Goal: Find specific page/section: Find specific page/section

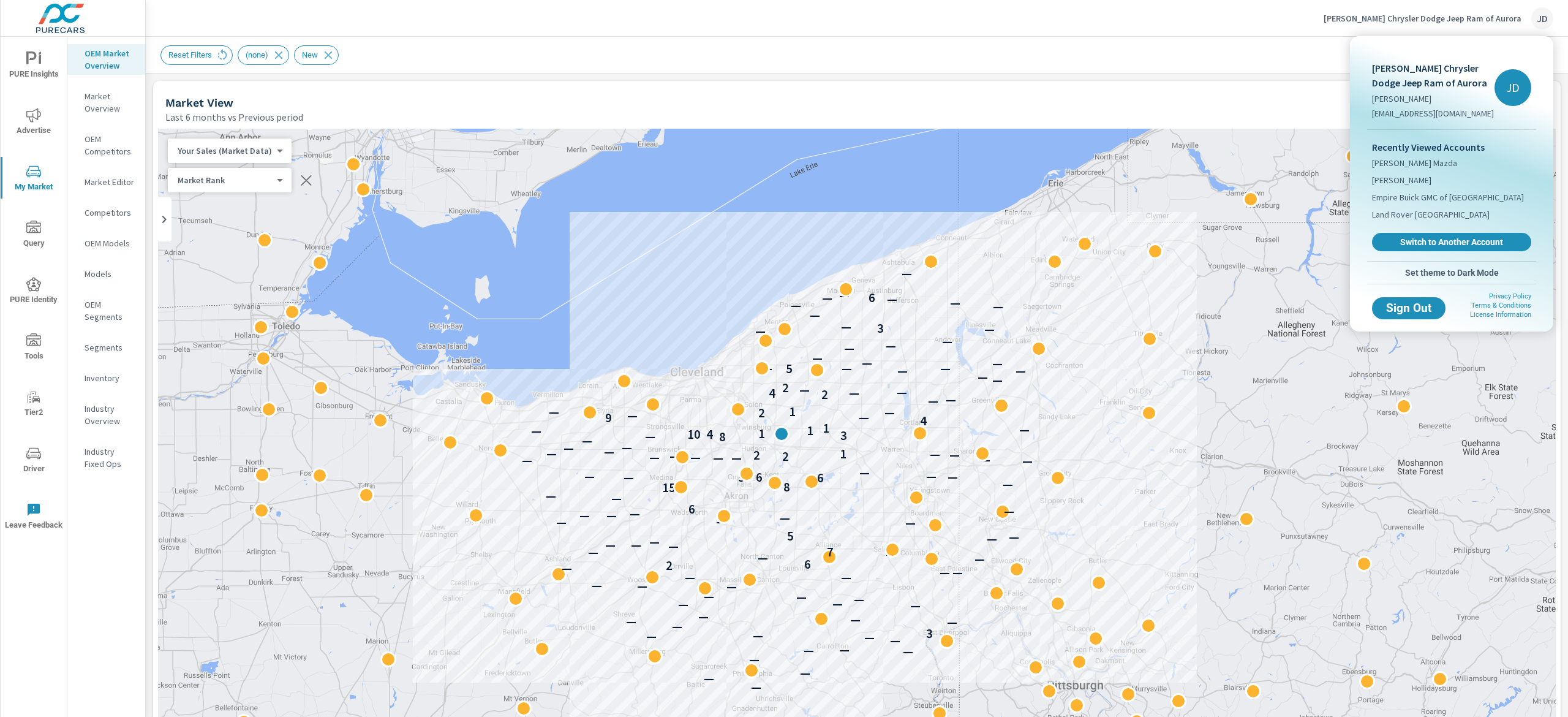
scroll to position [1, 0]
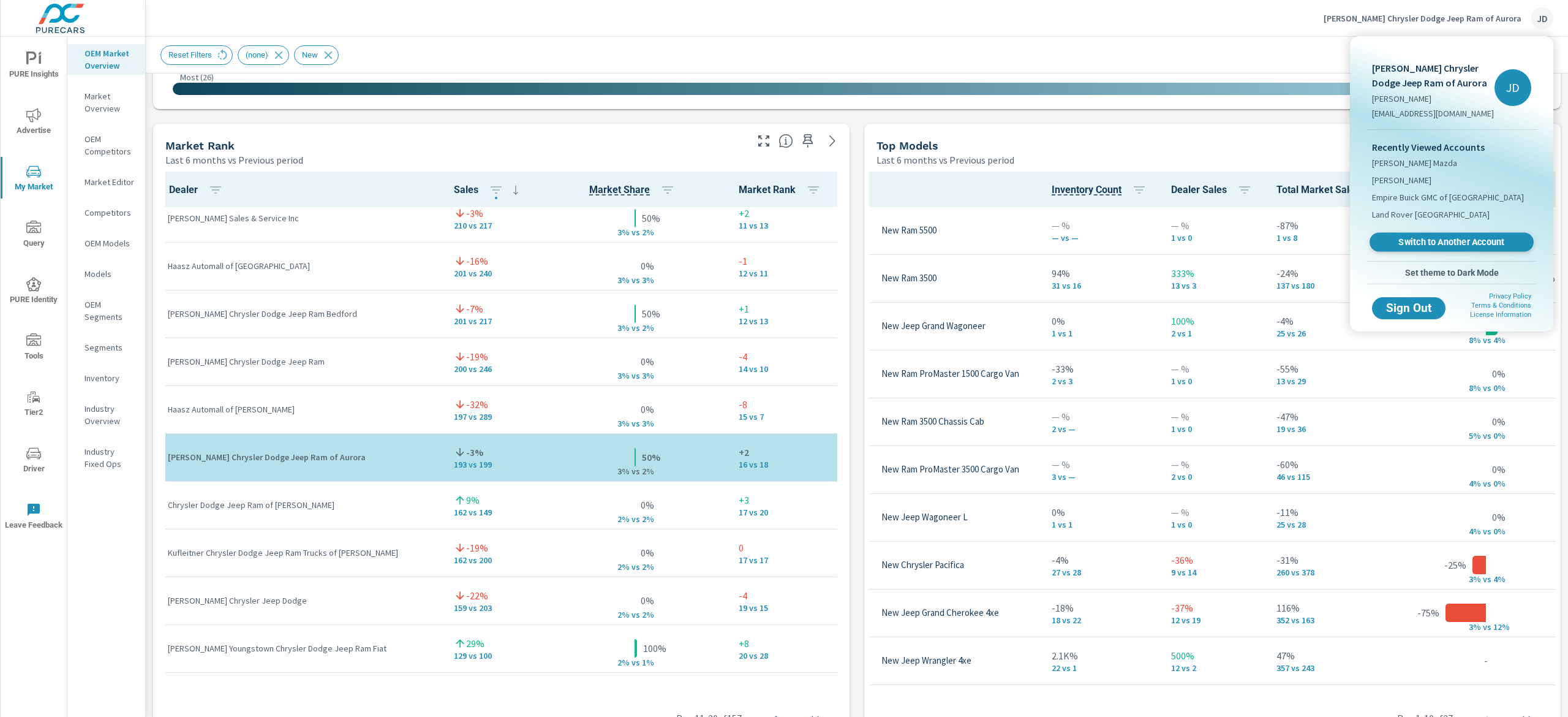
click at [1464, 245] on span "Switch to Another Account" at bounding box center [1452, 242] width 150 height 12
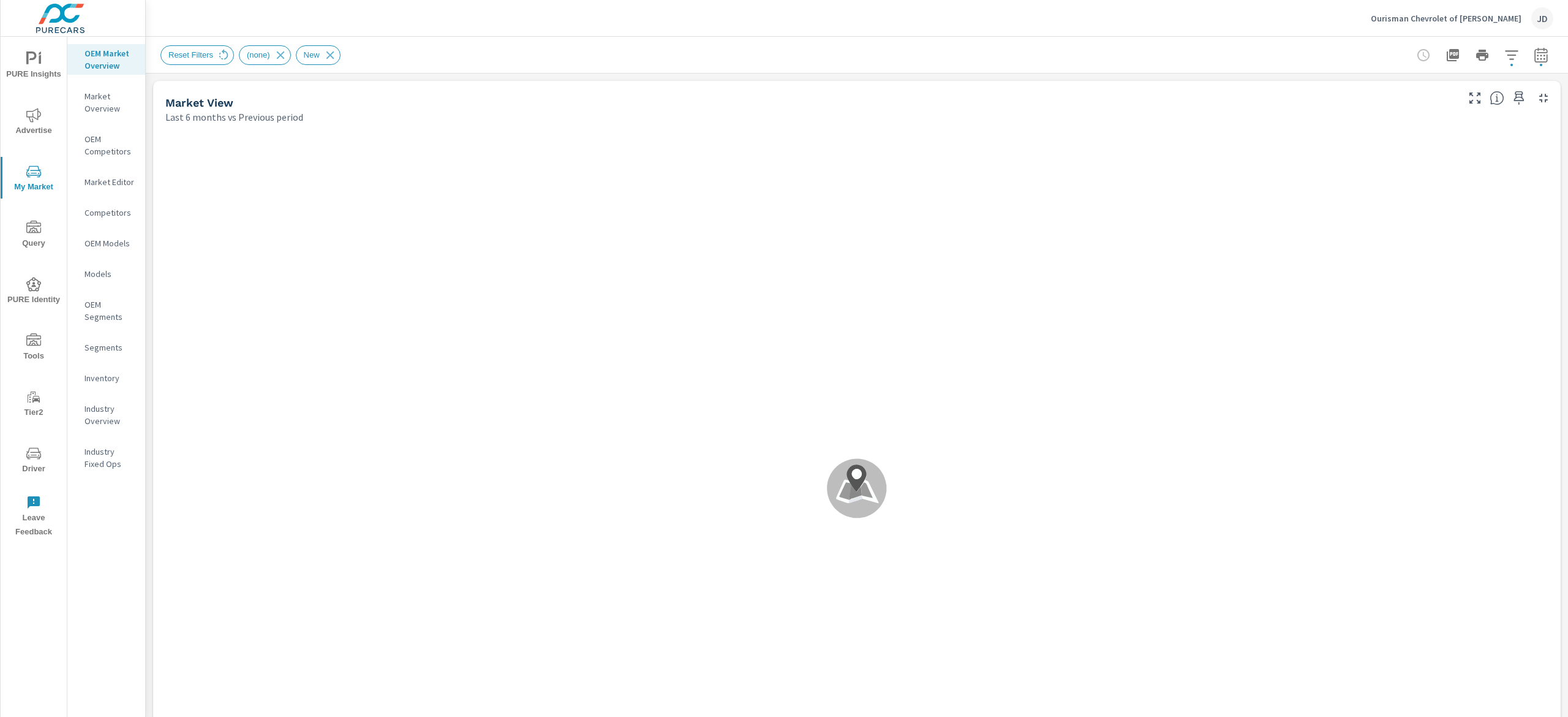
scroll to position [1, 0]
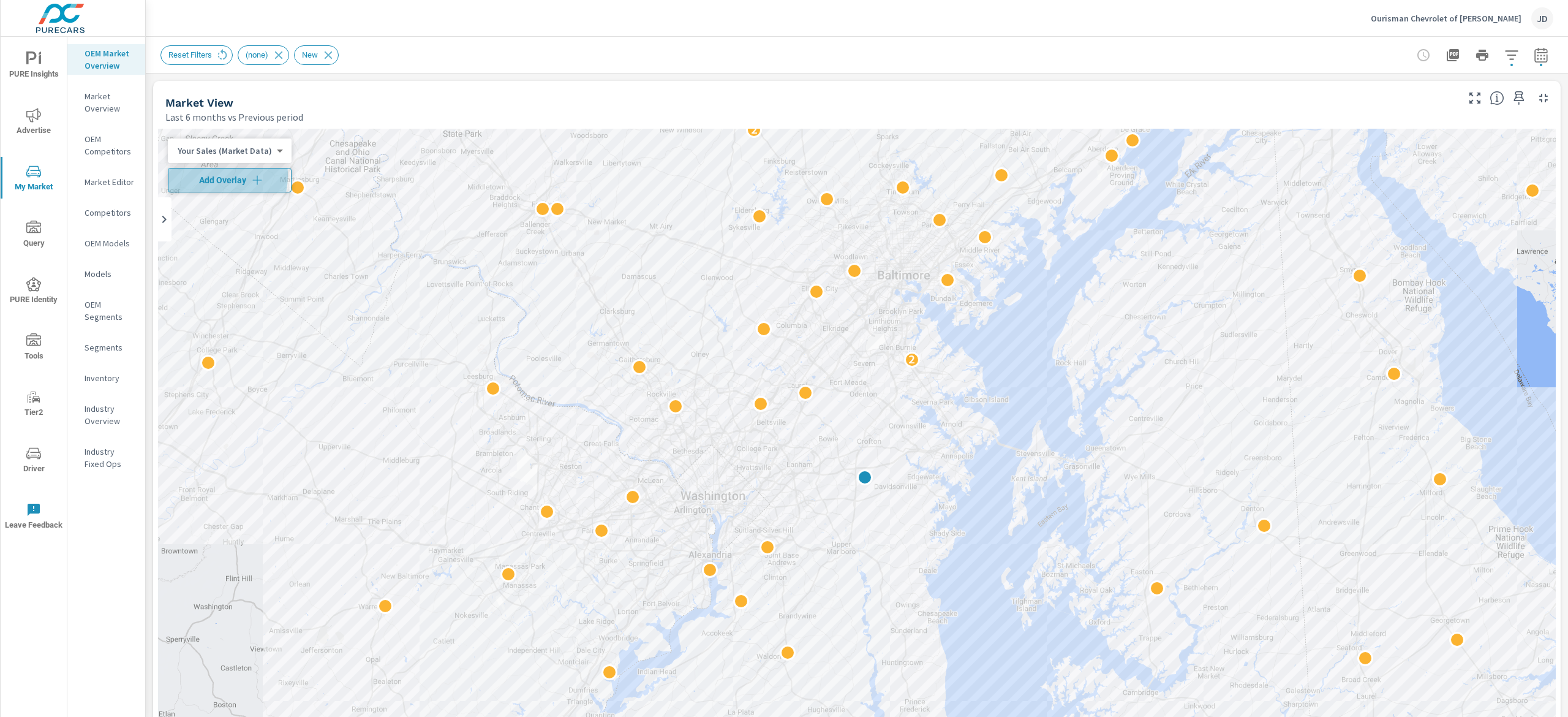
click at [206, 175] on span "Add Overlay" at bounding box center [230, 180] width 113 height 13
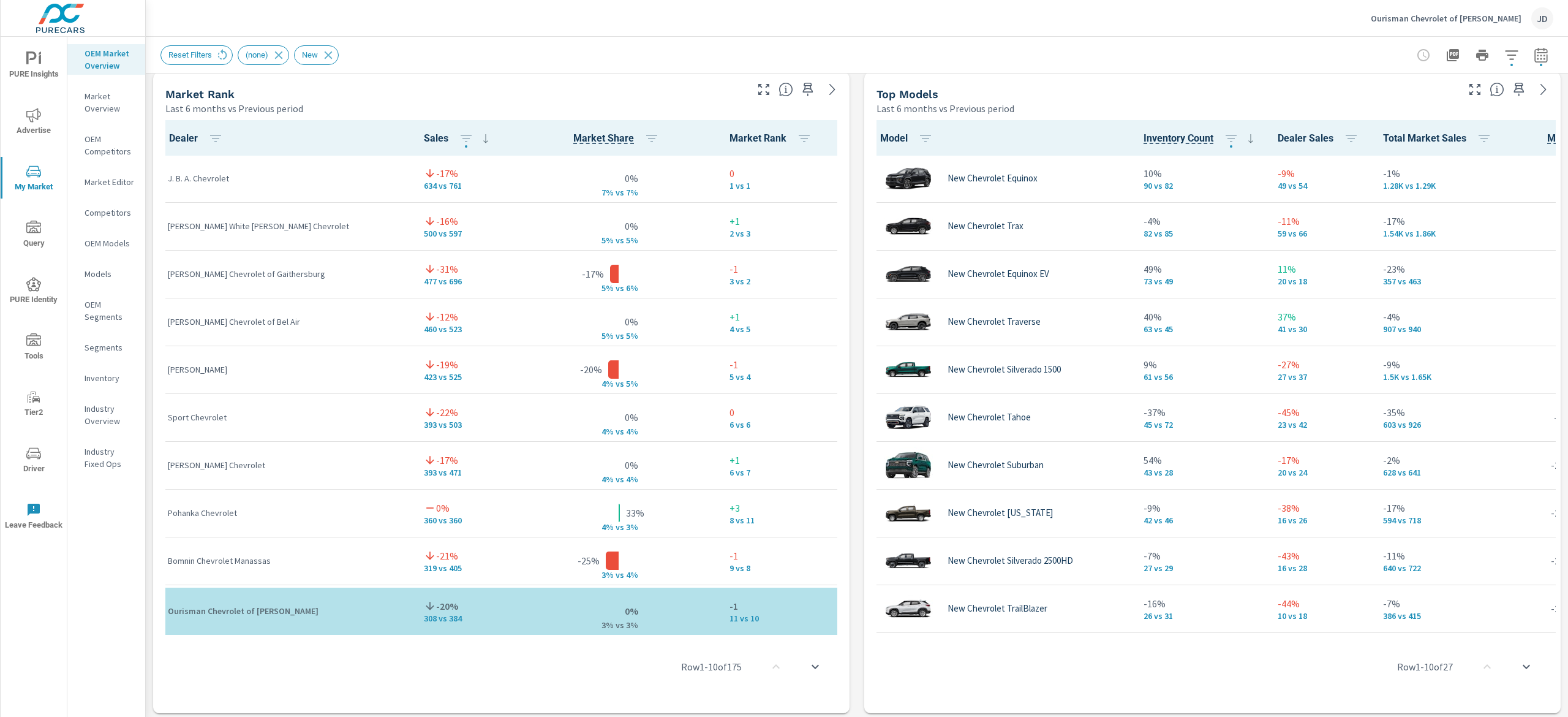
scroll to position [817, 0]
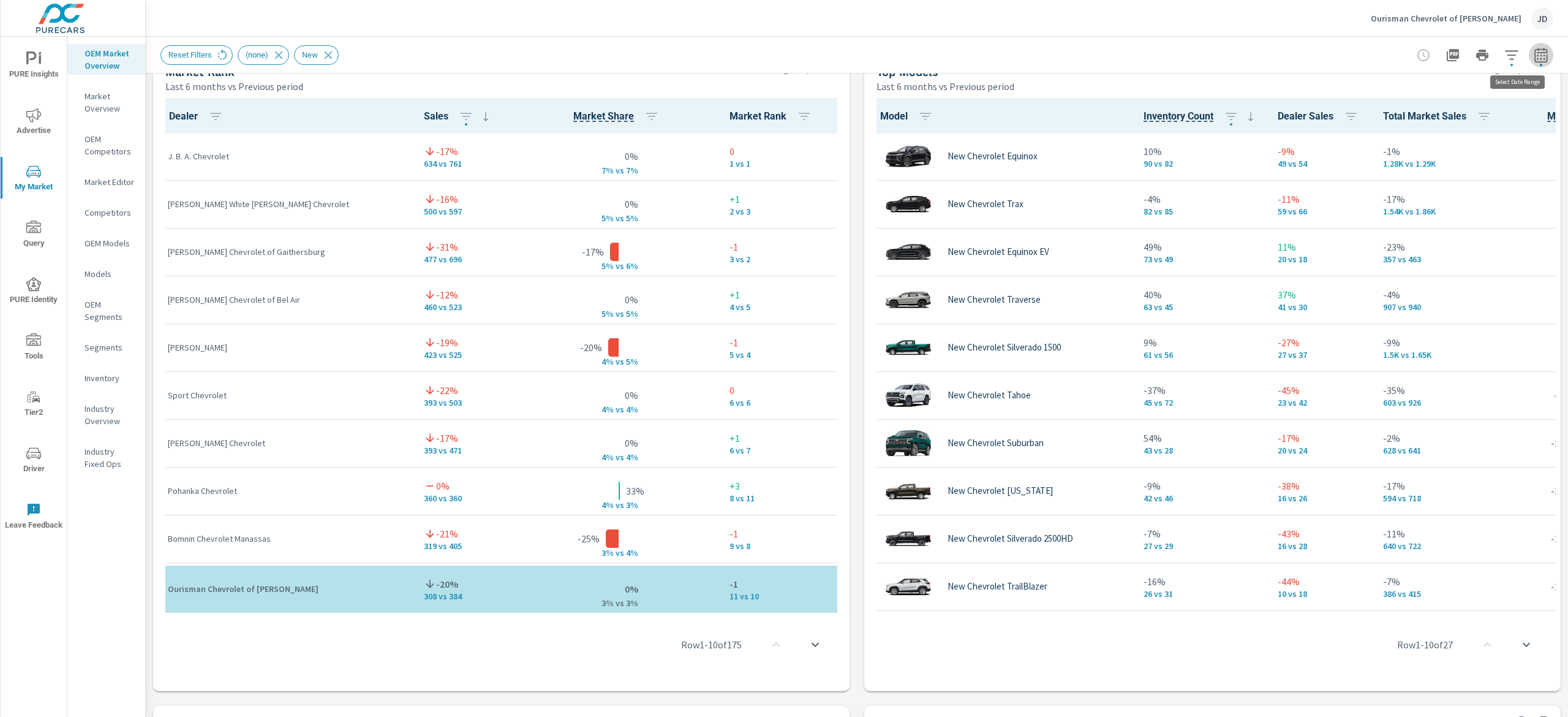
click at [1535, 53] on icon "button" at bounding box center [1541, 55] width 13 height 14
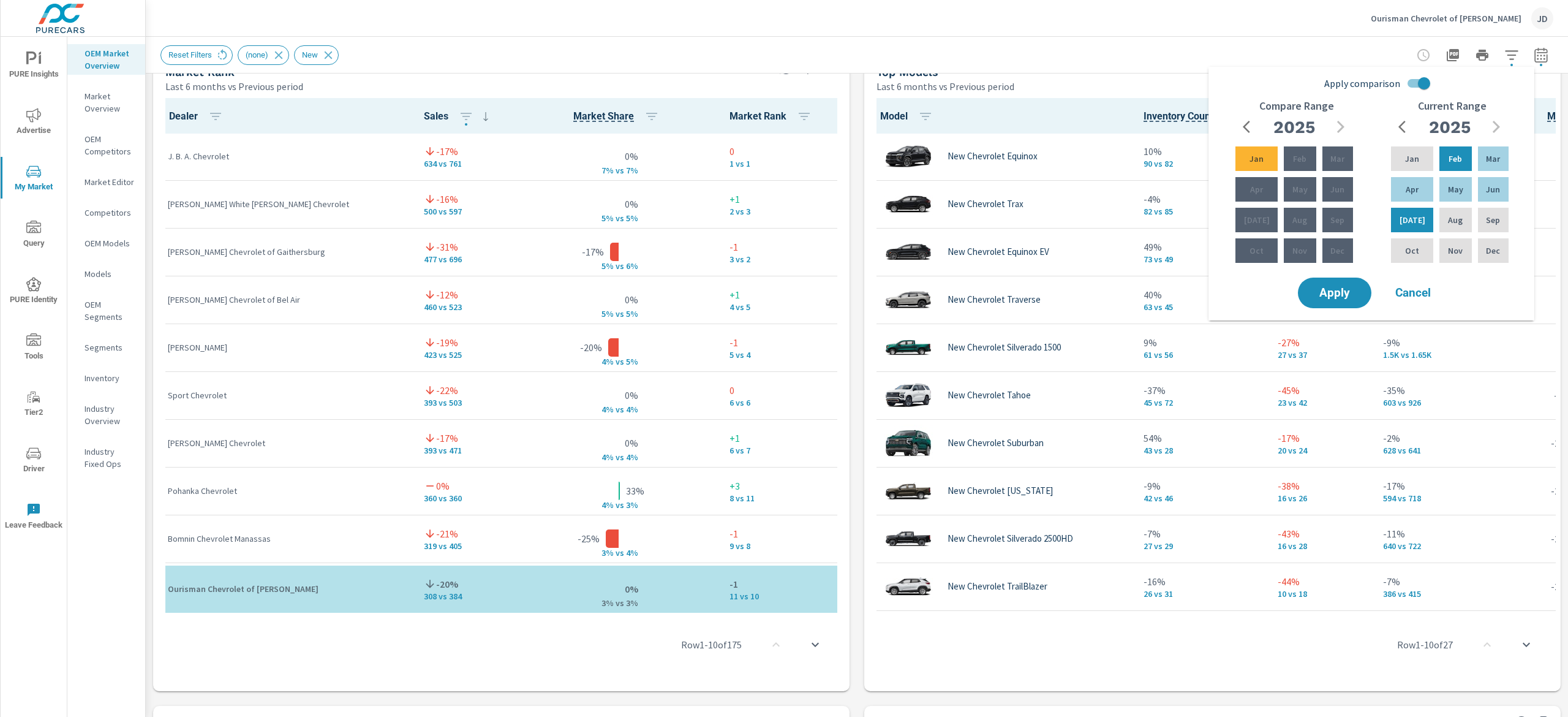
click at [1112, 61] on div "Reset Filters (none) New" at bounding box center [771, 55] width 1222 height 20
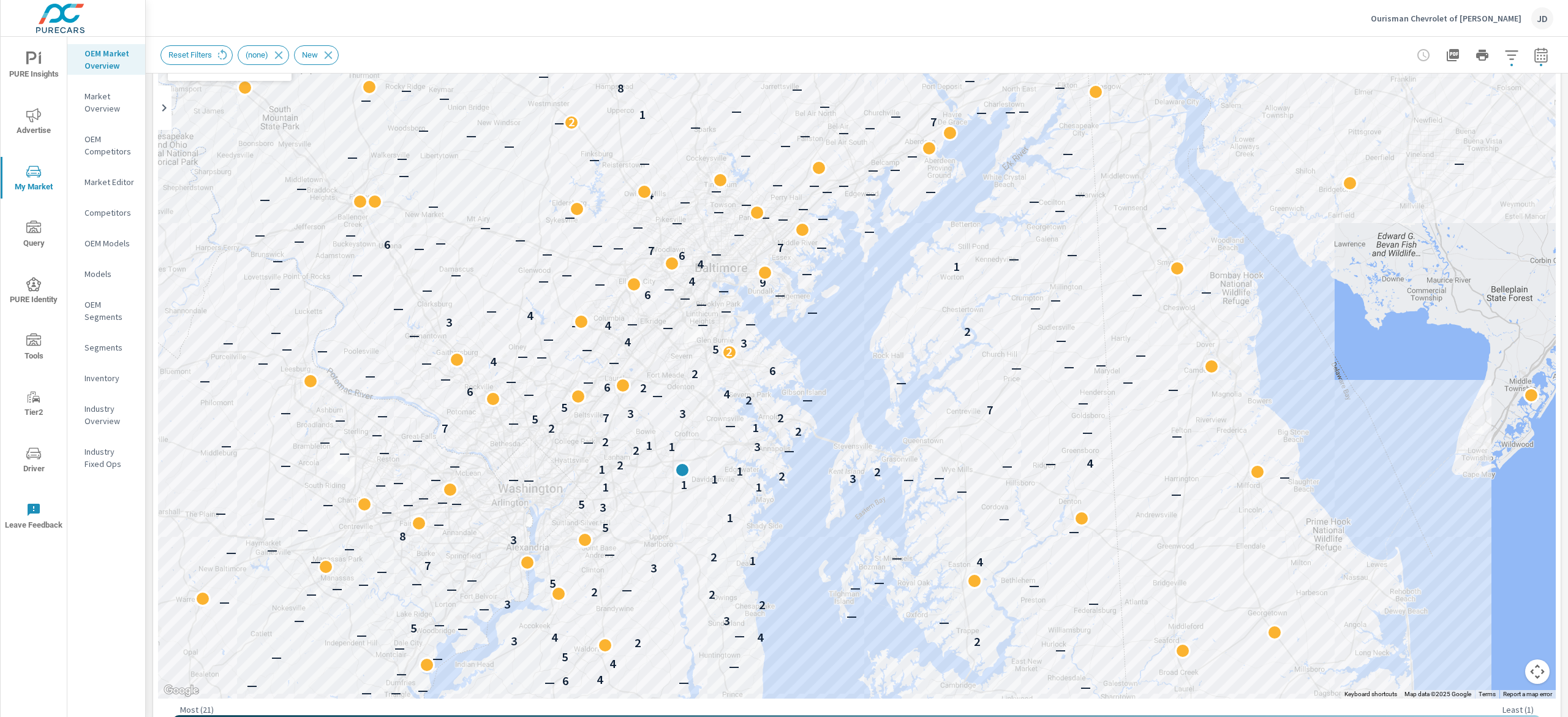
scroll to position [30, 0]
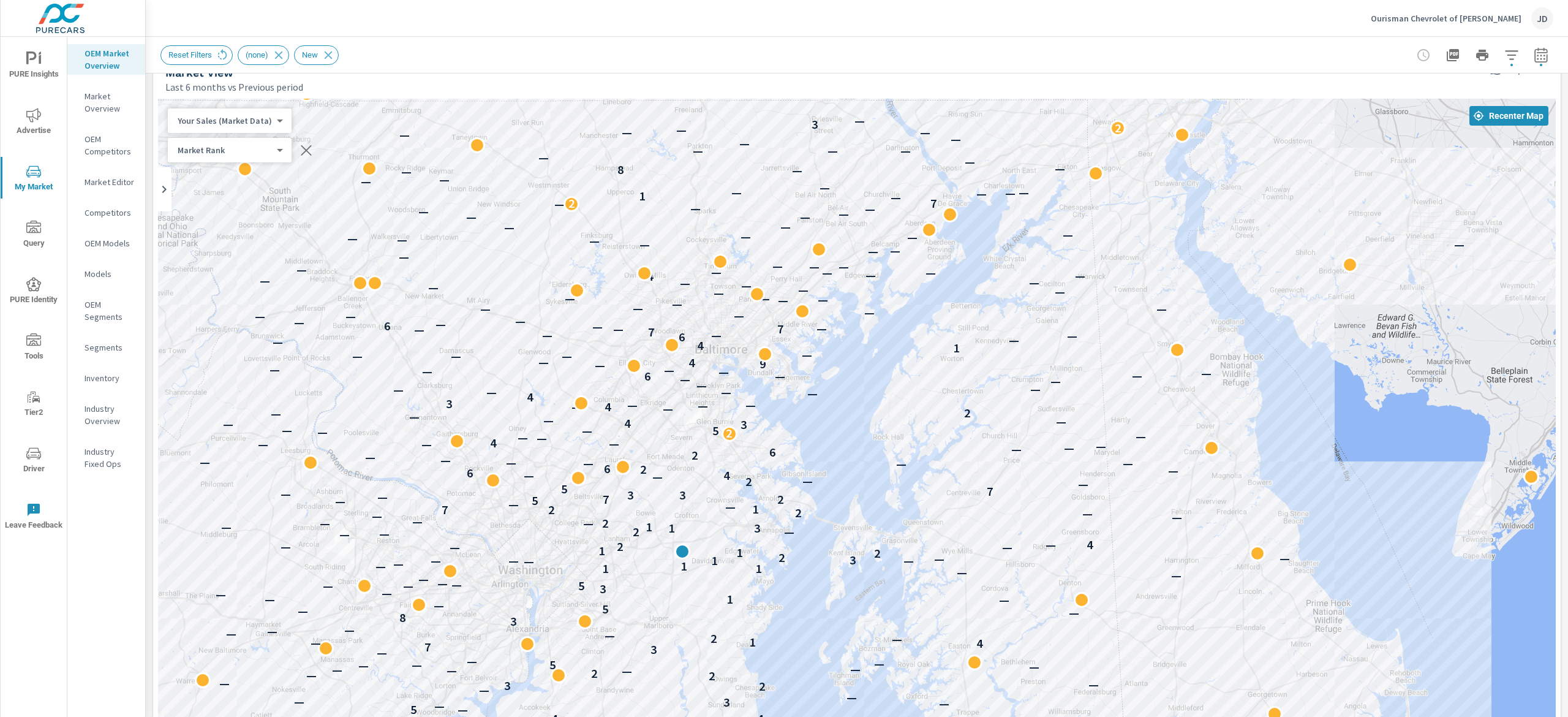
drag, startPoint x: 1567, startPoint y: 327, endPoint x: 1523, endPoint y: 51, distance: 279.5
click at [1534, 63] on div "Market Overview Ourisman Chevrolet of Bowie Report date range: Feb 01, 2025 - J…" at bounding box center [856, 377] width 1422 height 680
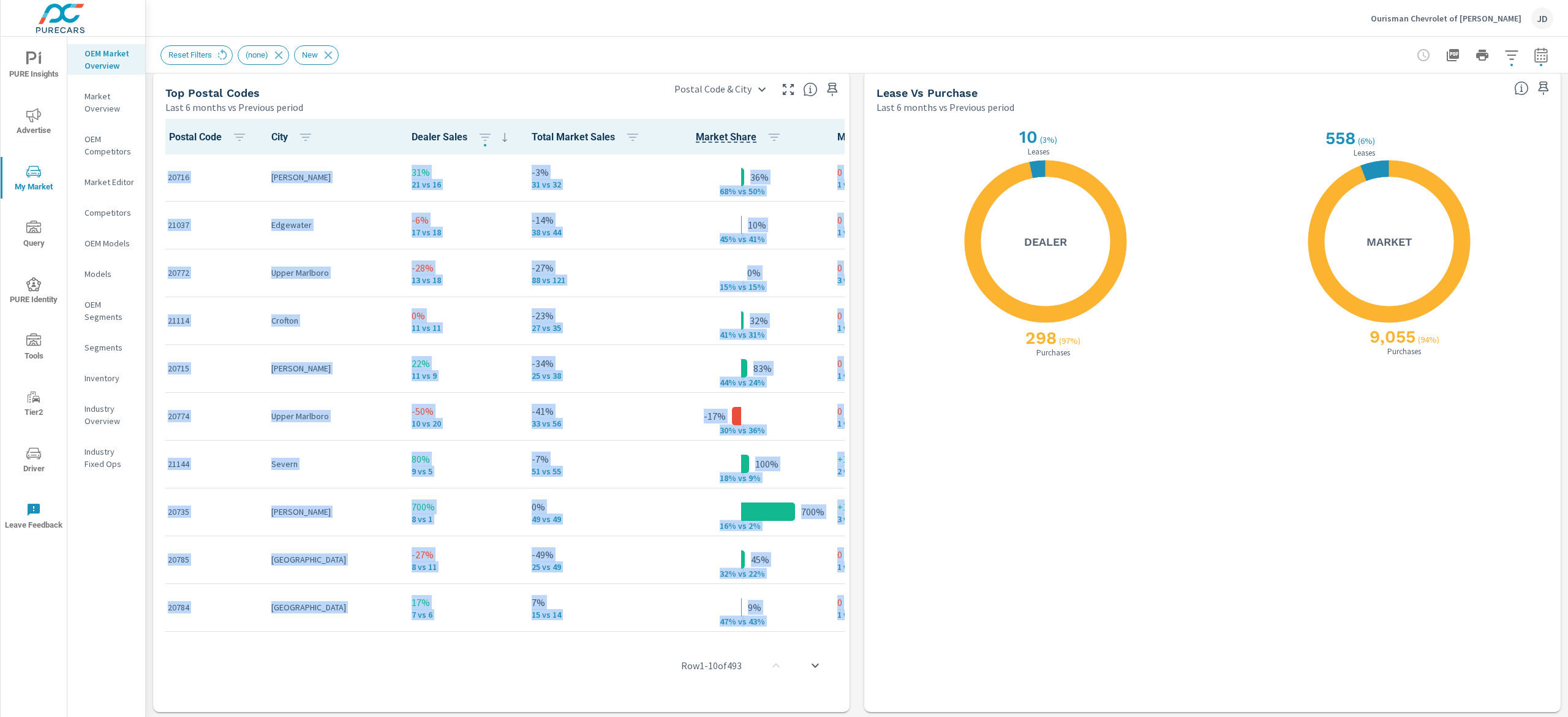
drag, startPoint x: 1562, startPoint y: 308, endPoint x: 1438, endPoint y: 535, distance: 258.7
click at [1557, 601] on div "Market Overview Ourisman Chevrolet of Bowie Report date range: Feb 01, 2025 - J…" at bounding box center [856, 377] width 1422 height 680
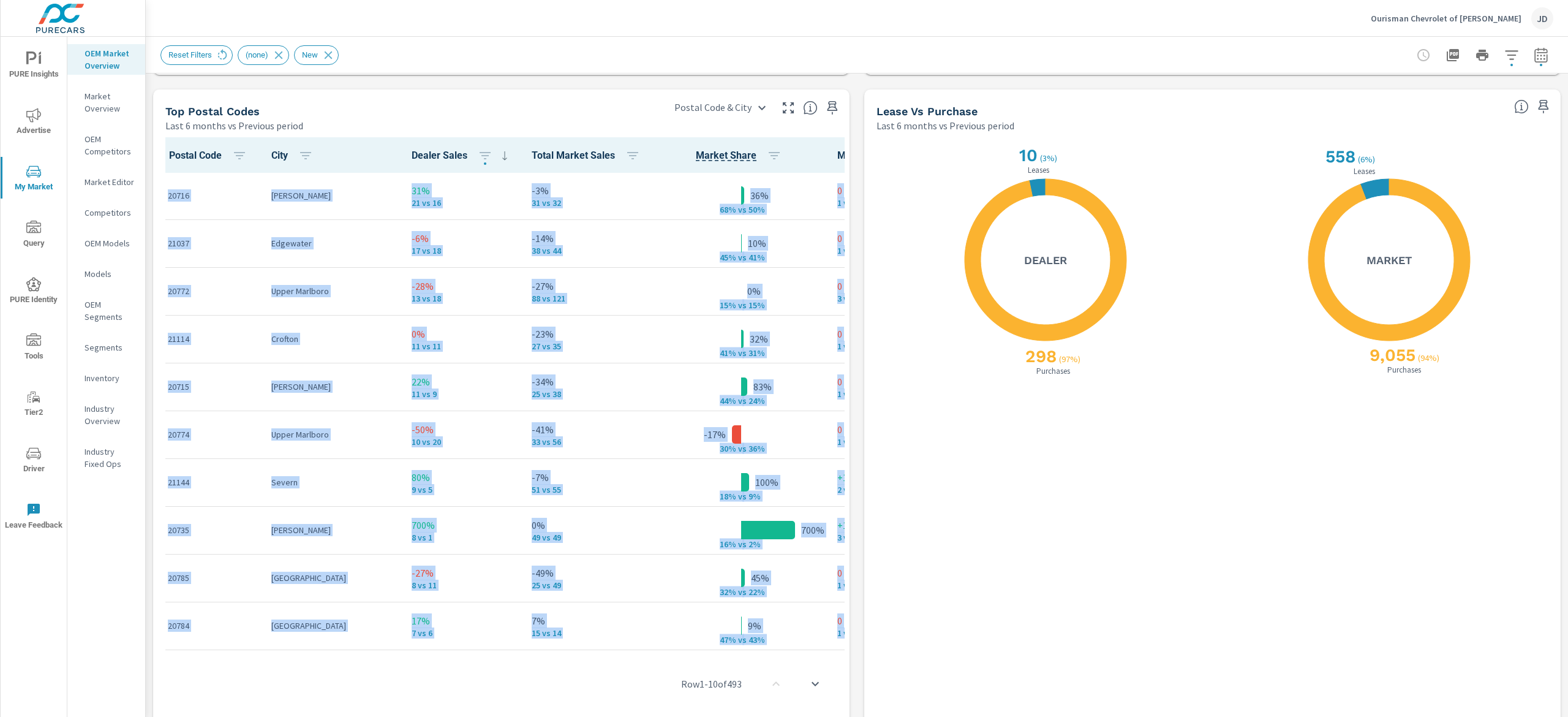
click at [1106, 450] on div "X X 298 ( 97% ) Purchases 10 ( 3% ) Leases Dealer" at bounding box center [1041, 431] width 329 height 574
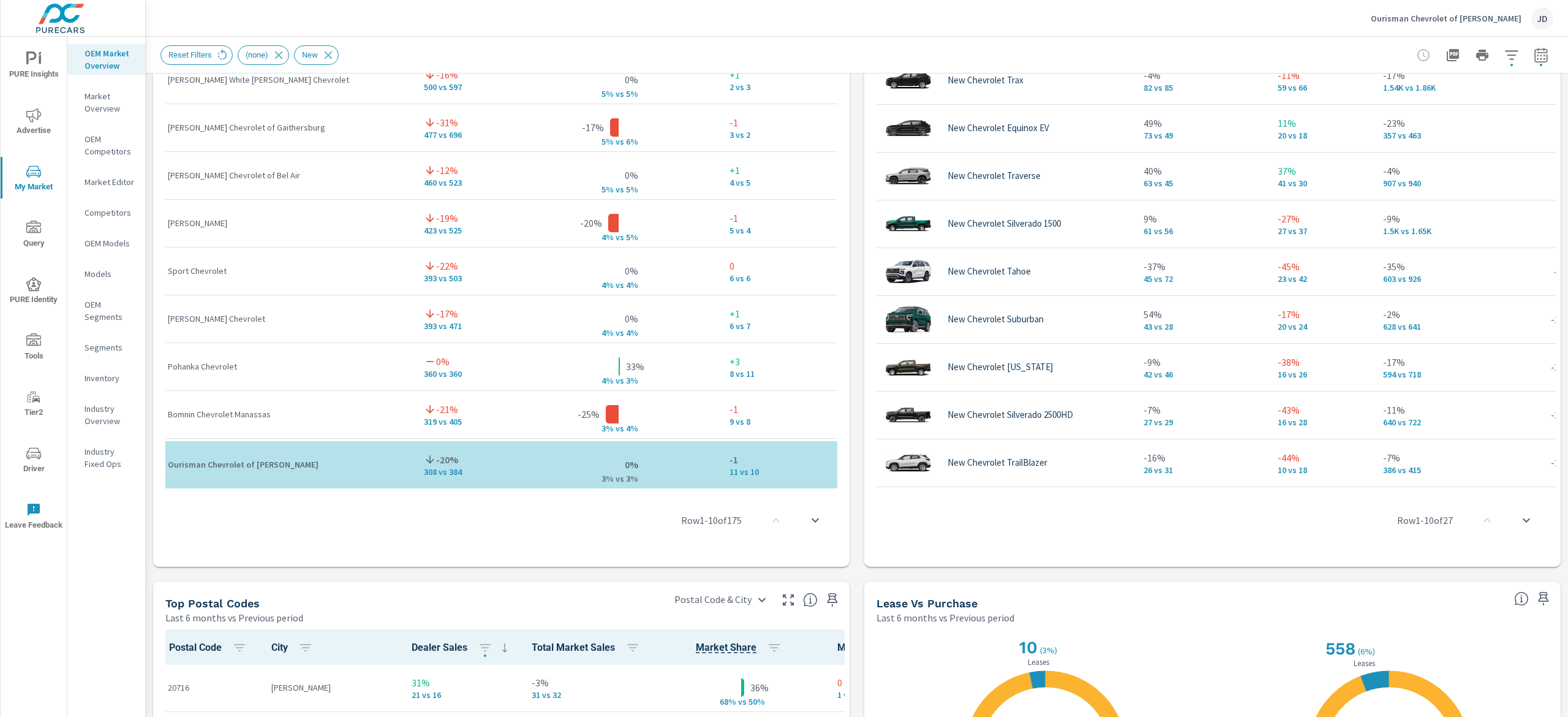
scroll to position [1454, 0]
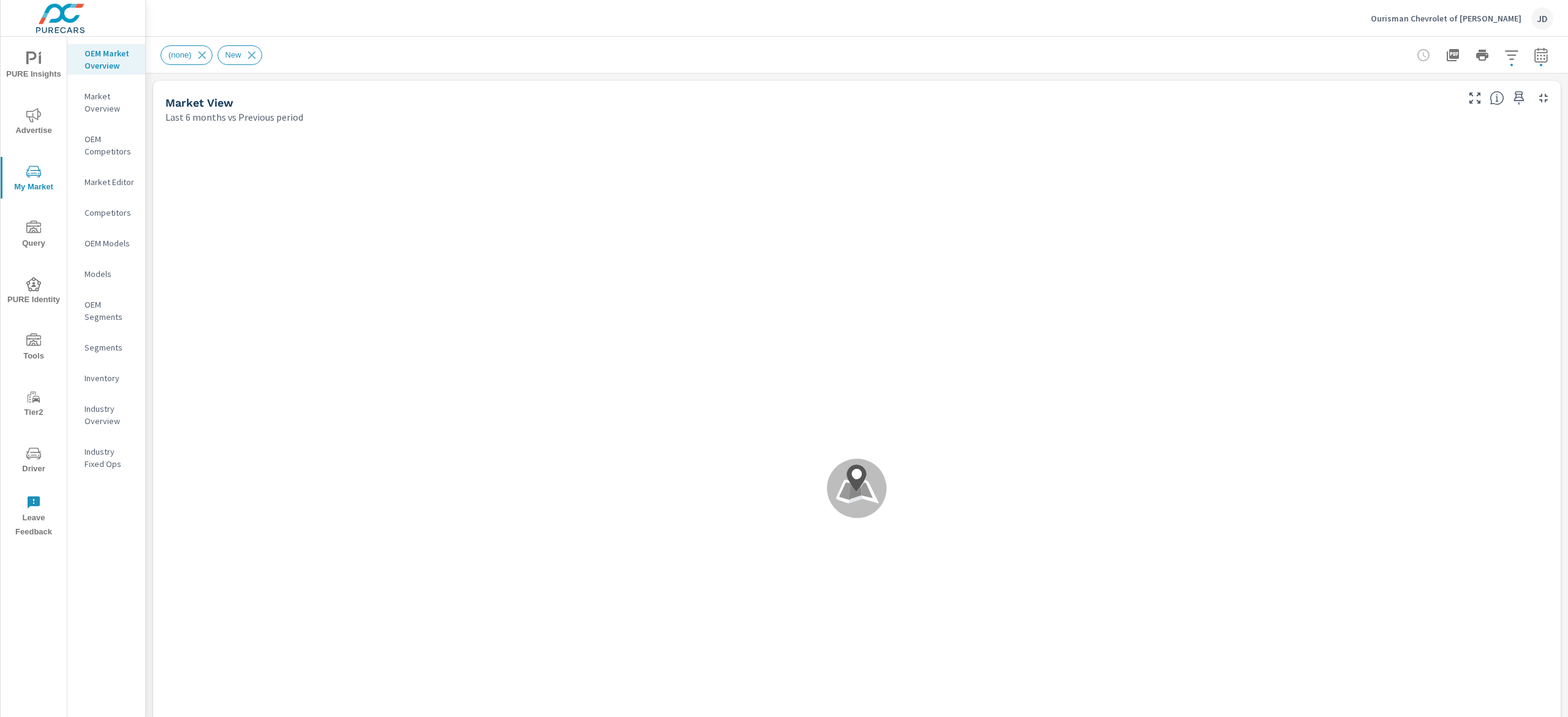
click at [116, 377] on p "Inventory" at bounding box center [109, 378] width 51 height 13
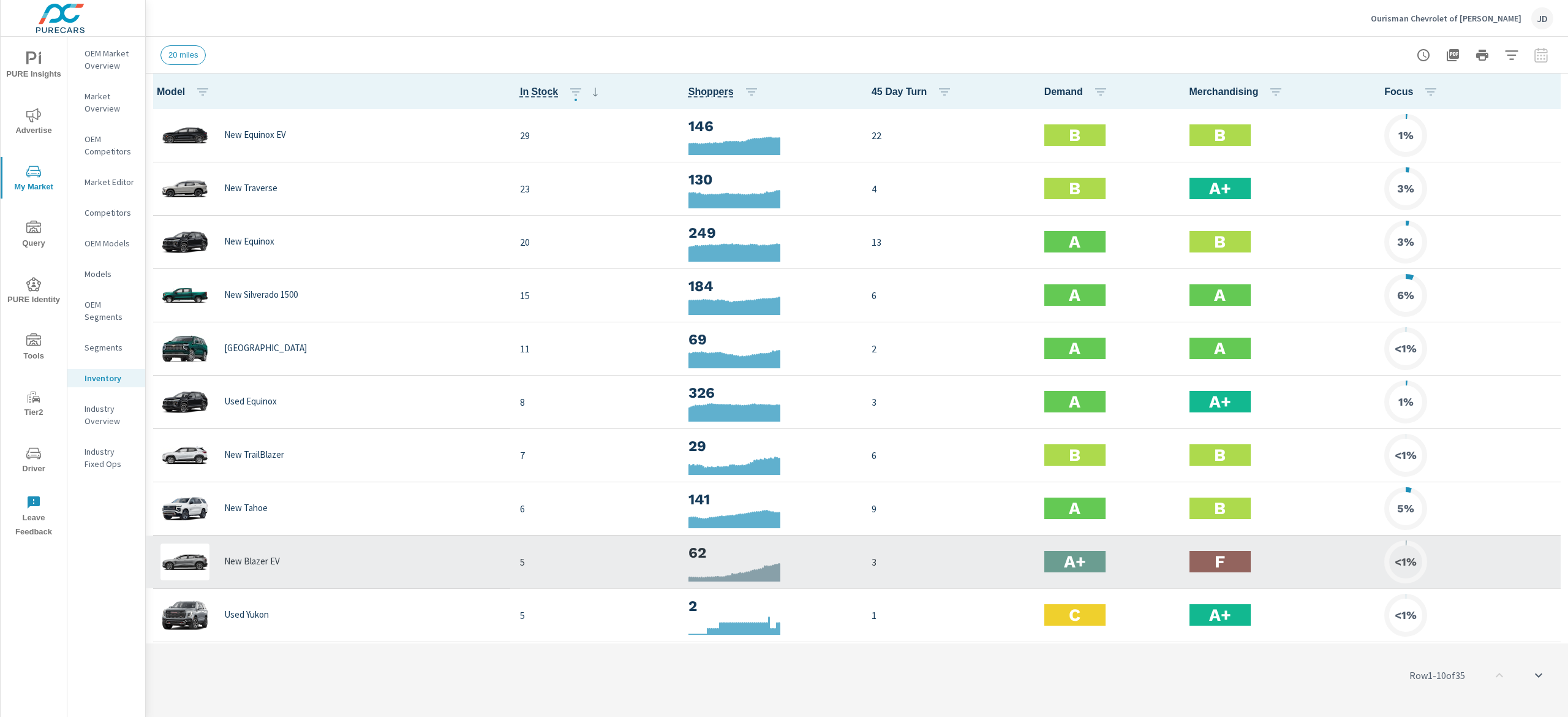
scroll to position [245, 0]
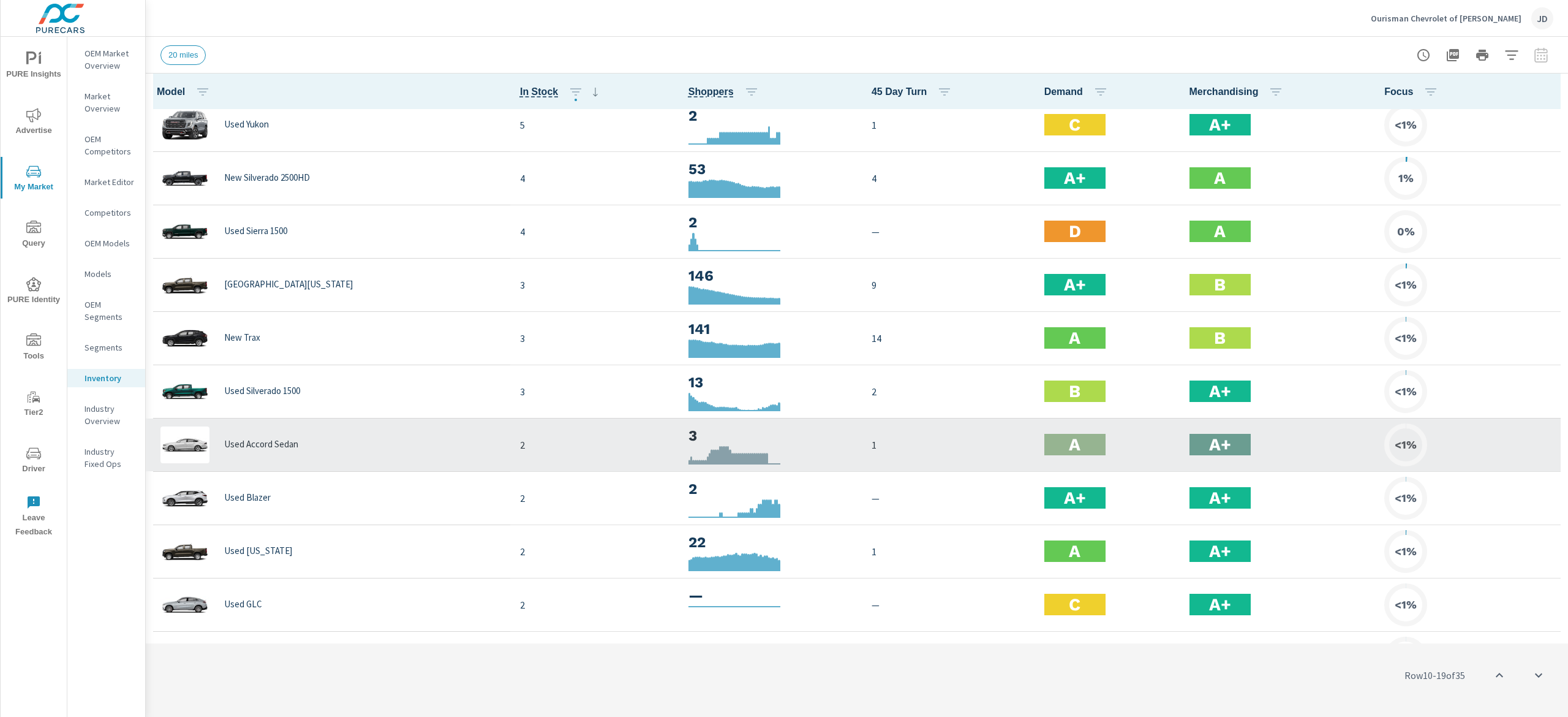
scroll to position [612, 0]
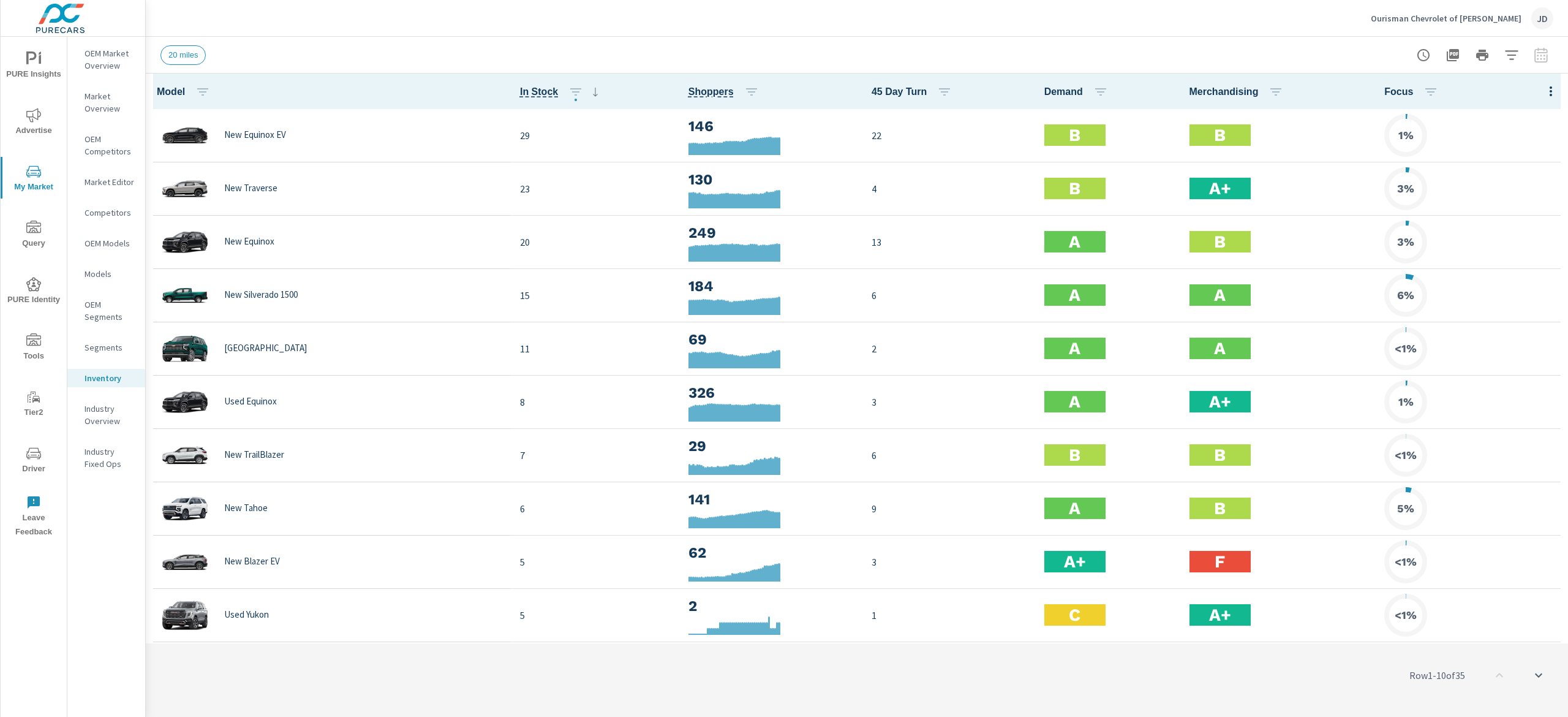
click at [1544, 89] on icon "button" at bounding box center [1551, 91] width 14 height 14
click at [1523, 188] on span "Market Performance" at bounding box center [1511, 186] width 77 height 13
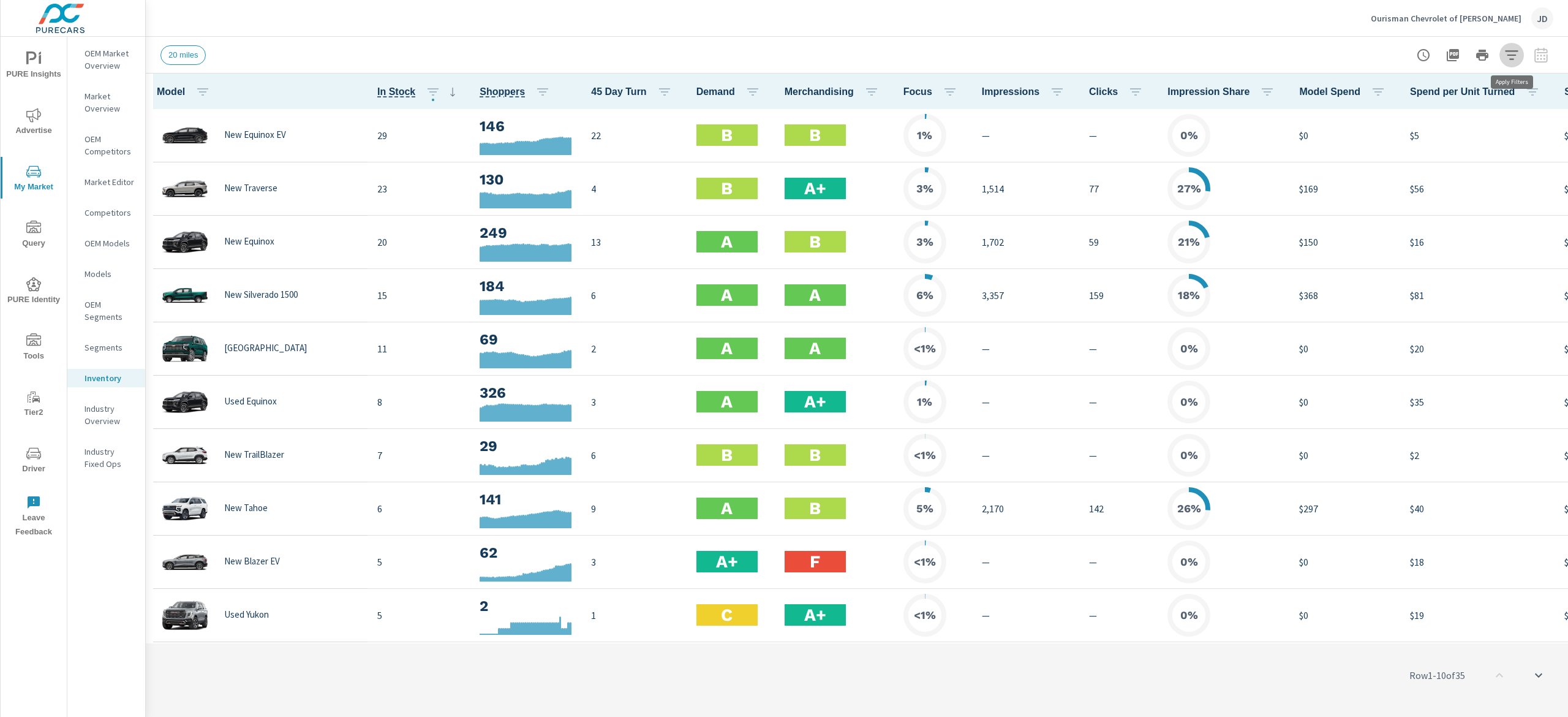
click at [1515, 58] on icon "button" at bounding box center [1512, 55] width 14 height 14
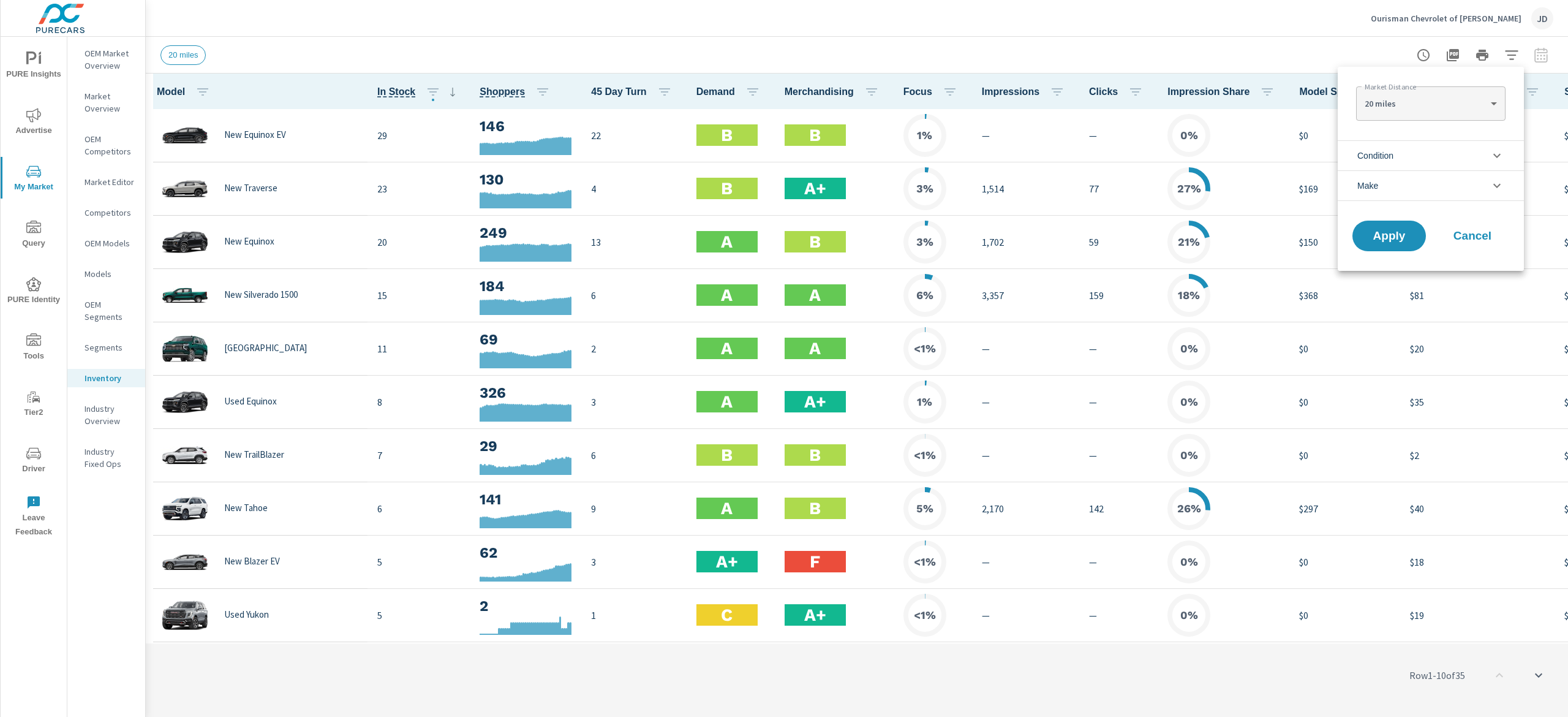
click at [1542, 59] on div at bounding box center [784, 358] width 1568 height 717
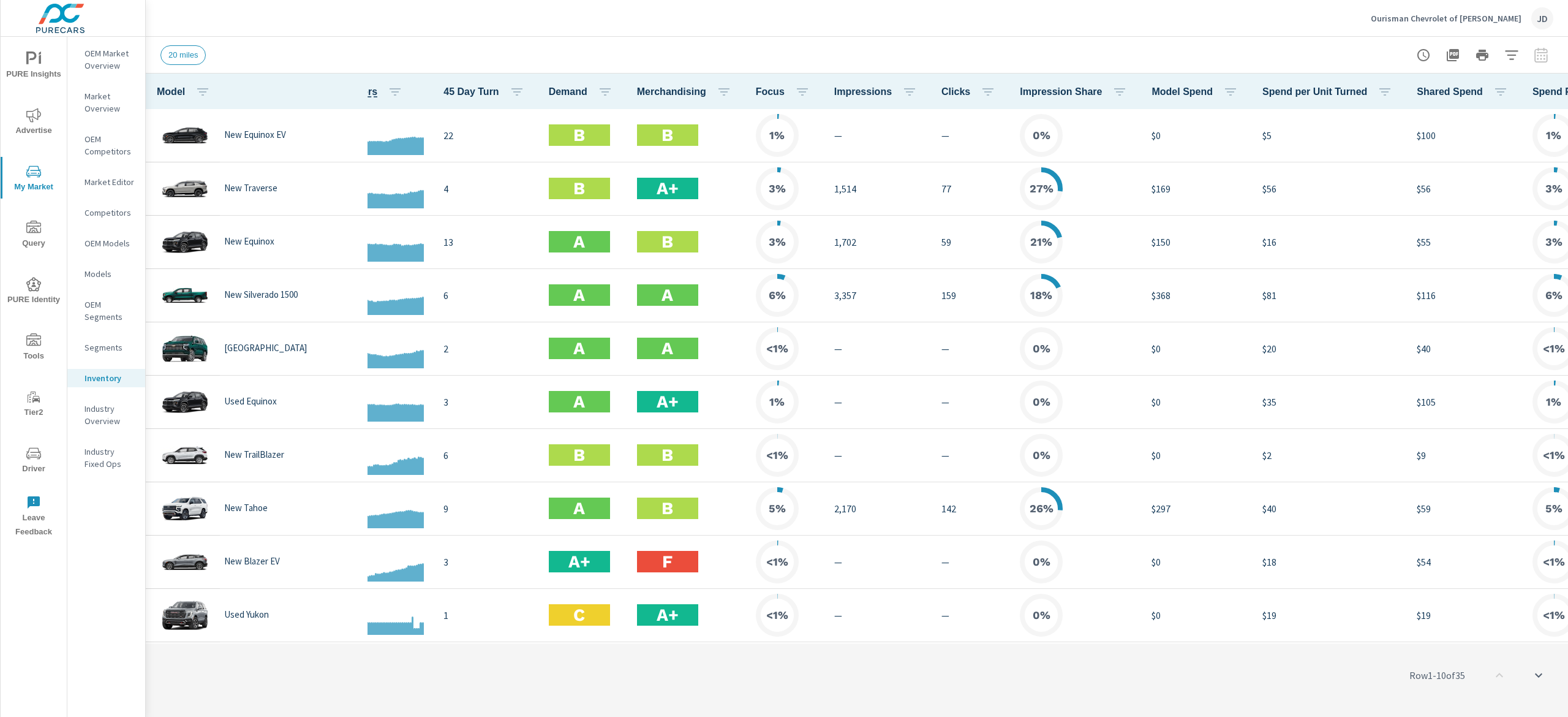
scroll to position [0, 195]
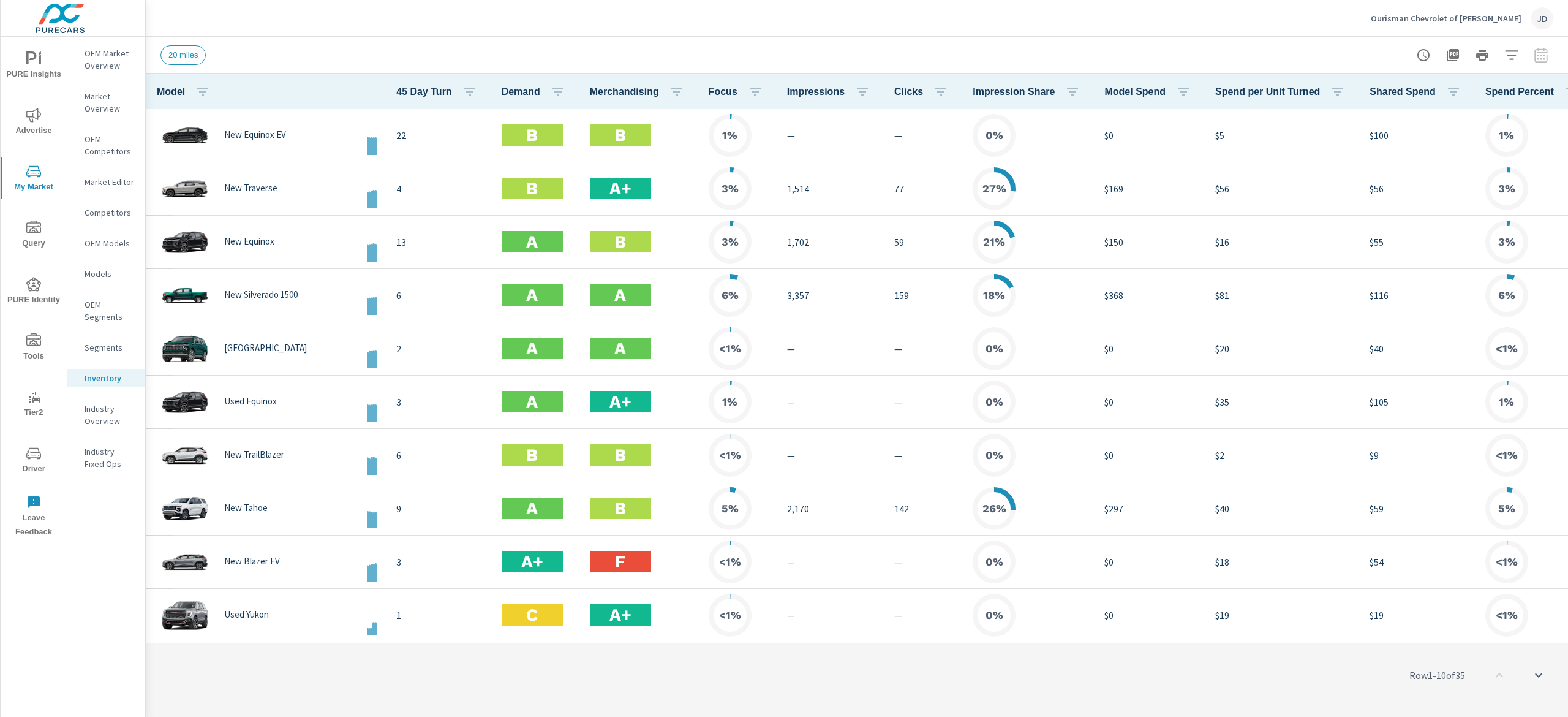
click at [1509, 227] on span "Market Comparison" at bounding box center [1511, 230] width 77 height 13
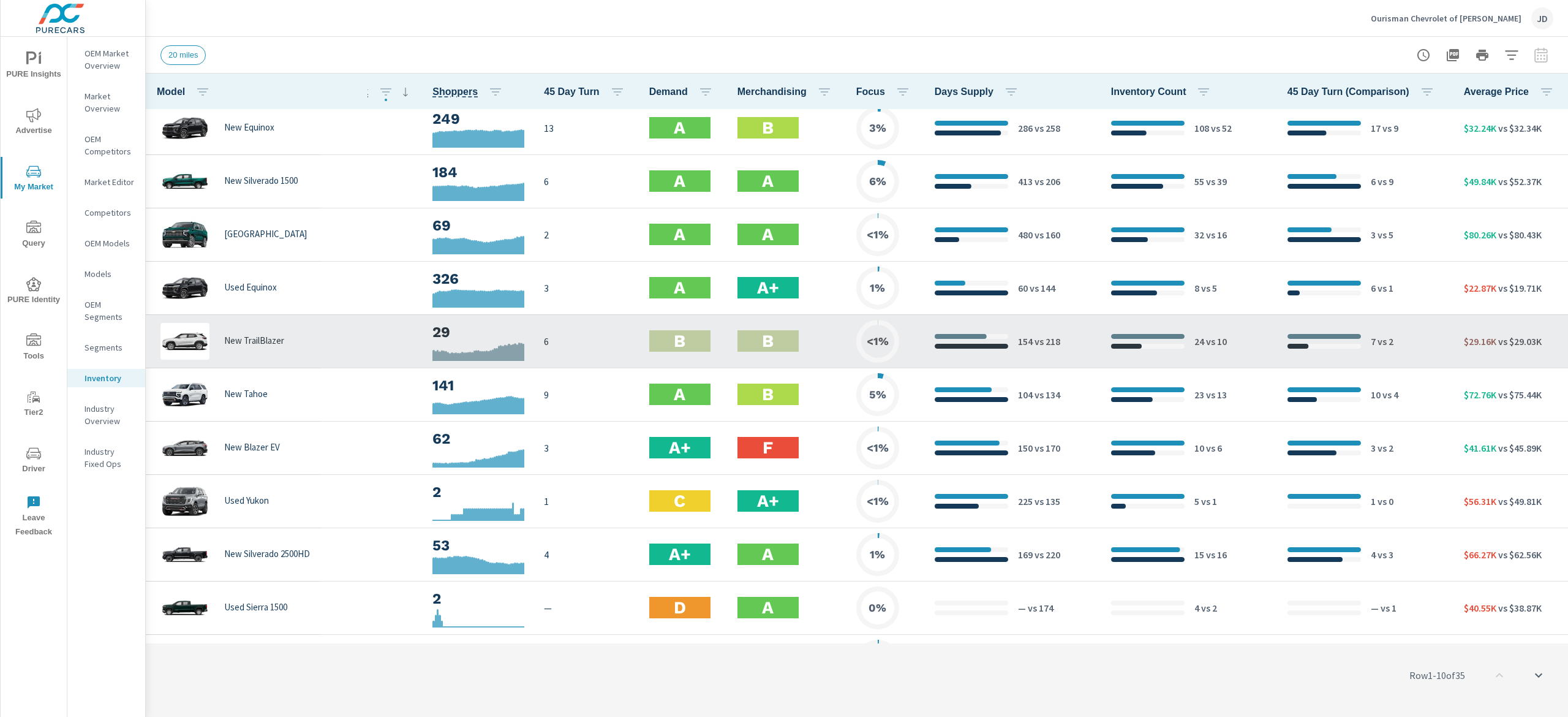
scroll to position [123, 47]
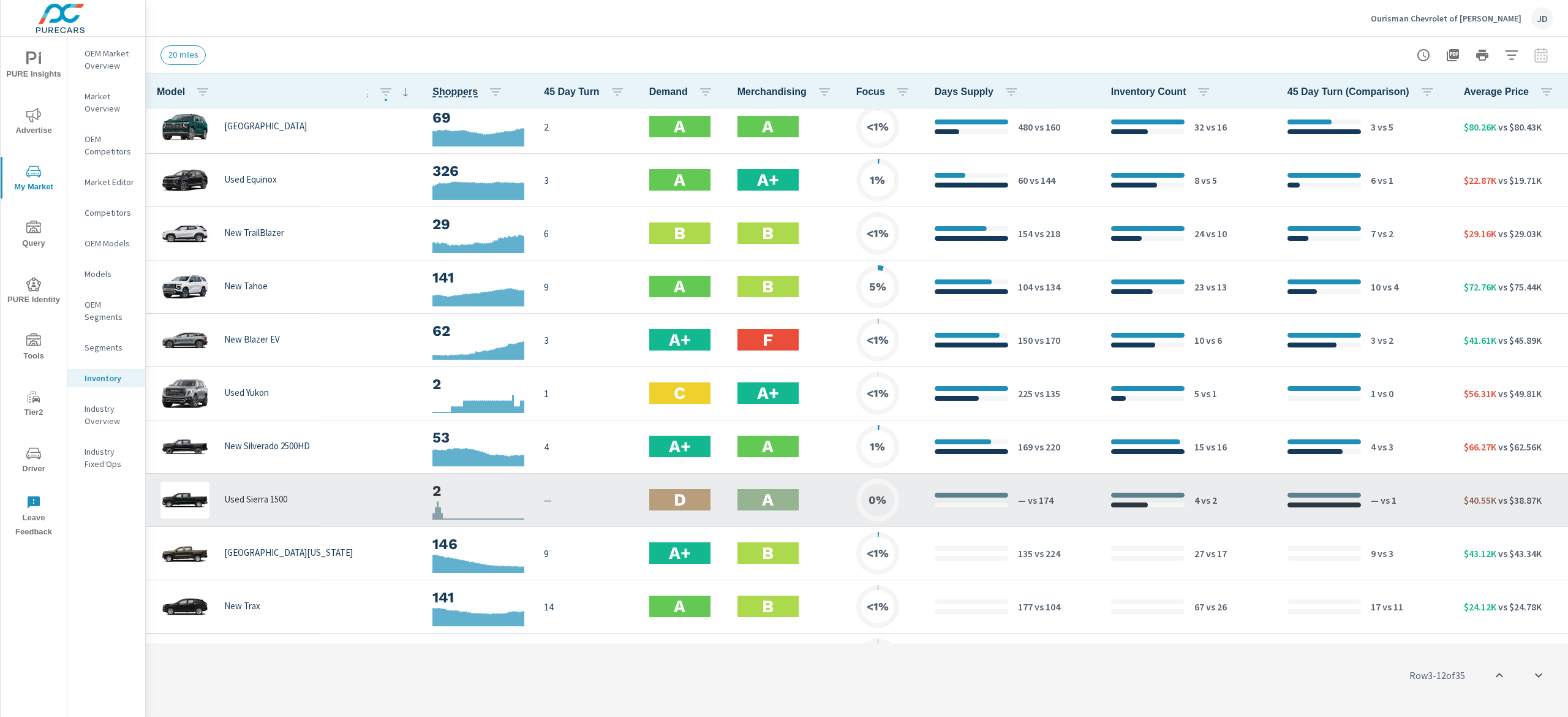
scroll to position [245, 47]
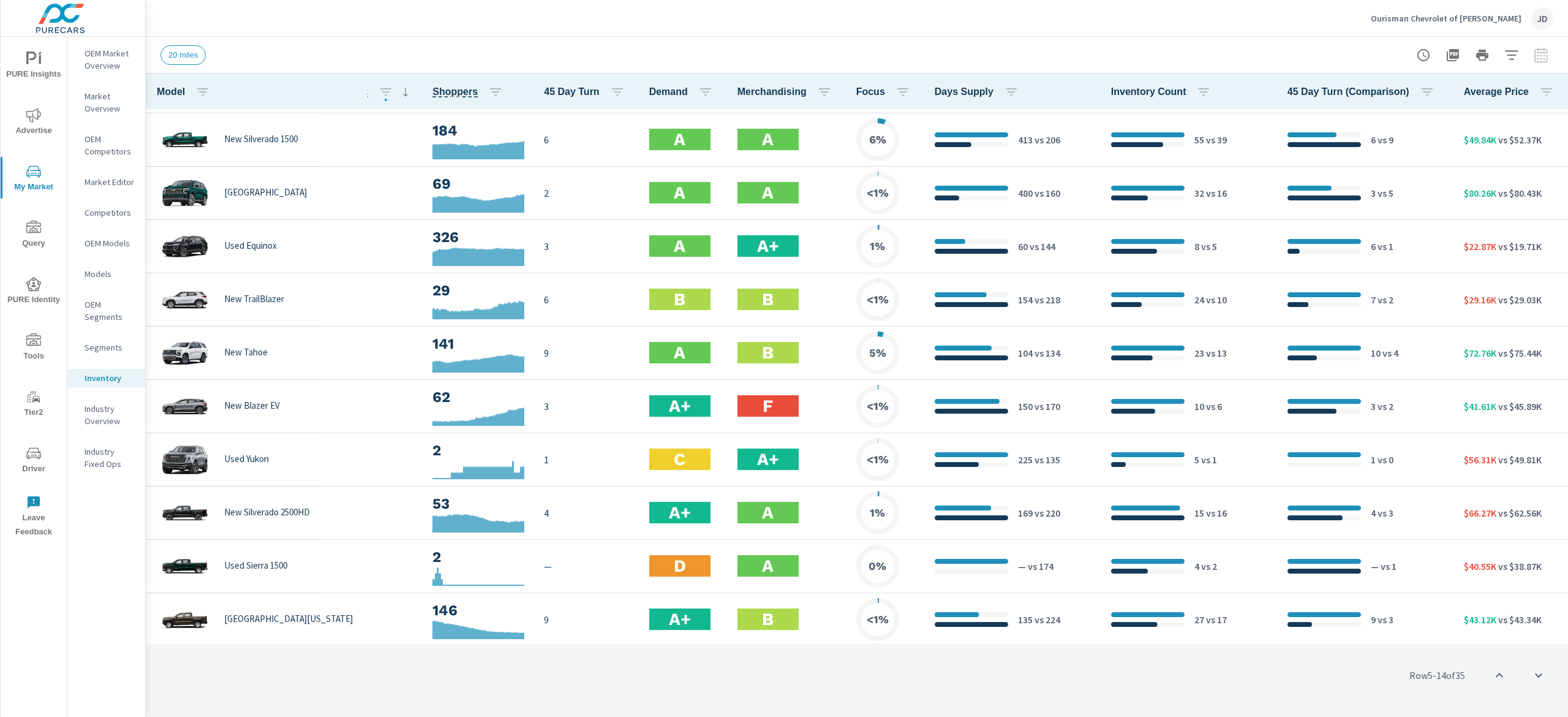
scroll to position [0, 47]
